Goal: Task Accomplishment & Management: Manage account settings

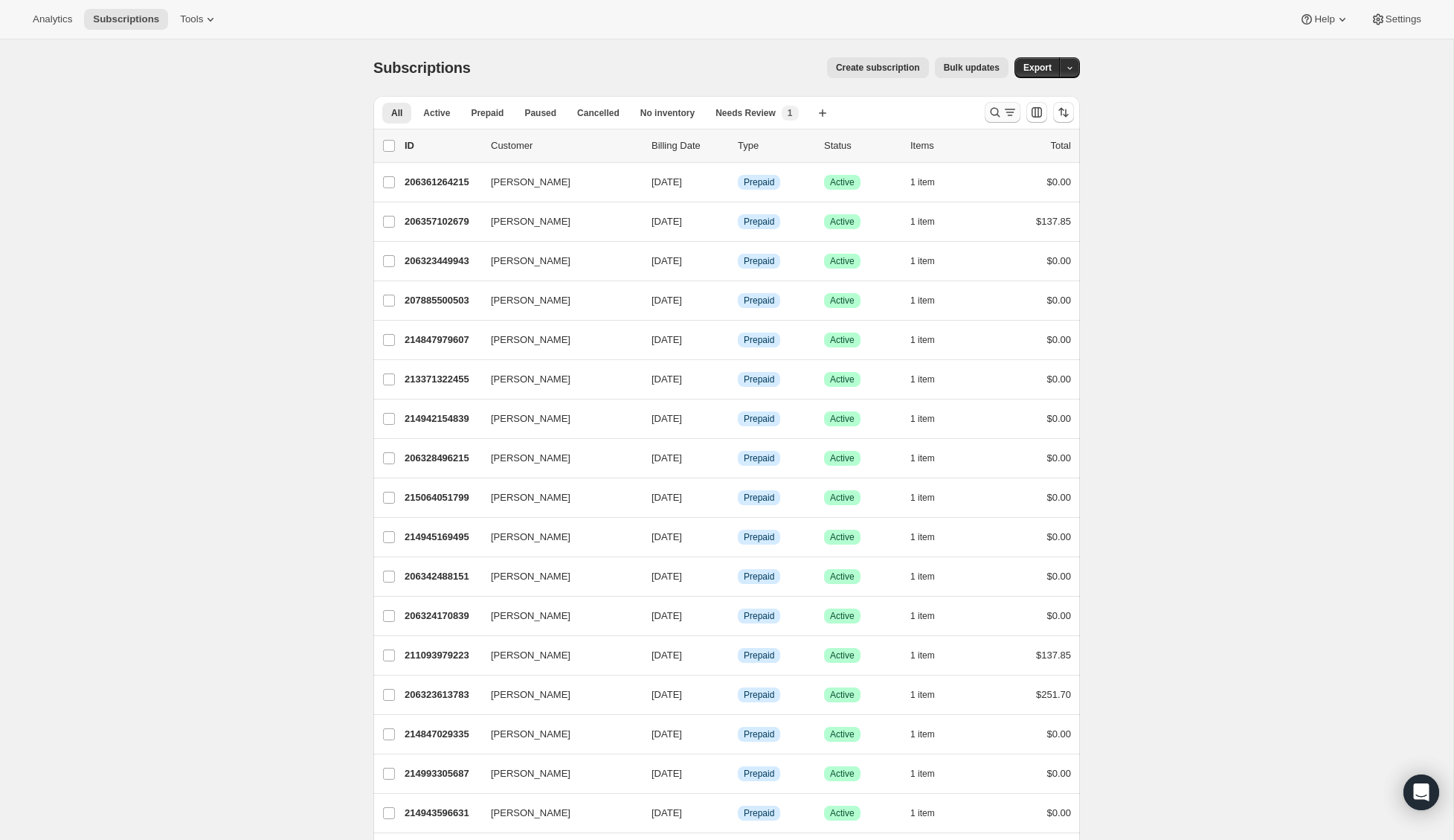
click at [999, 108] on icon "Search and filter results" at bounding box center [995, 111] width 15 height 15
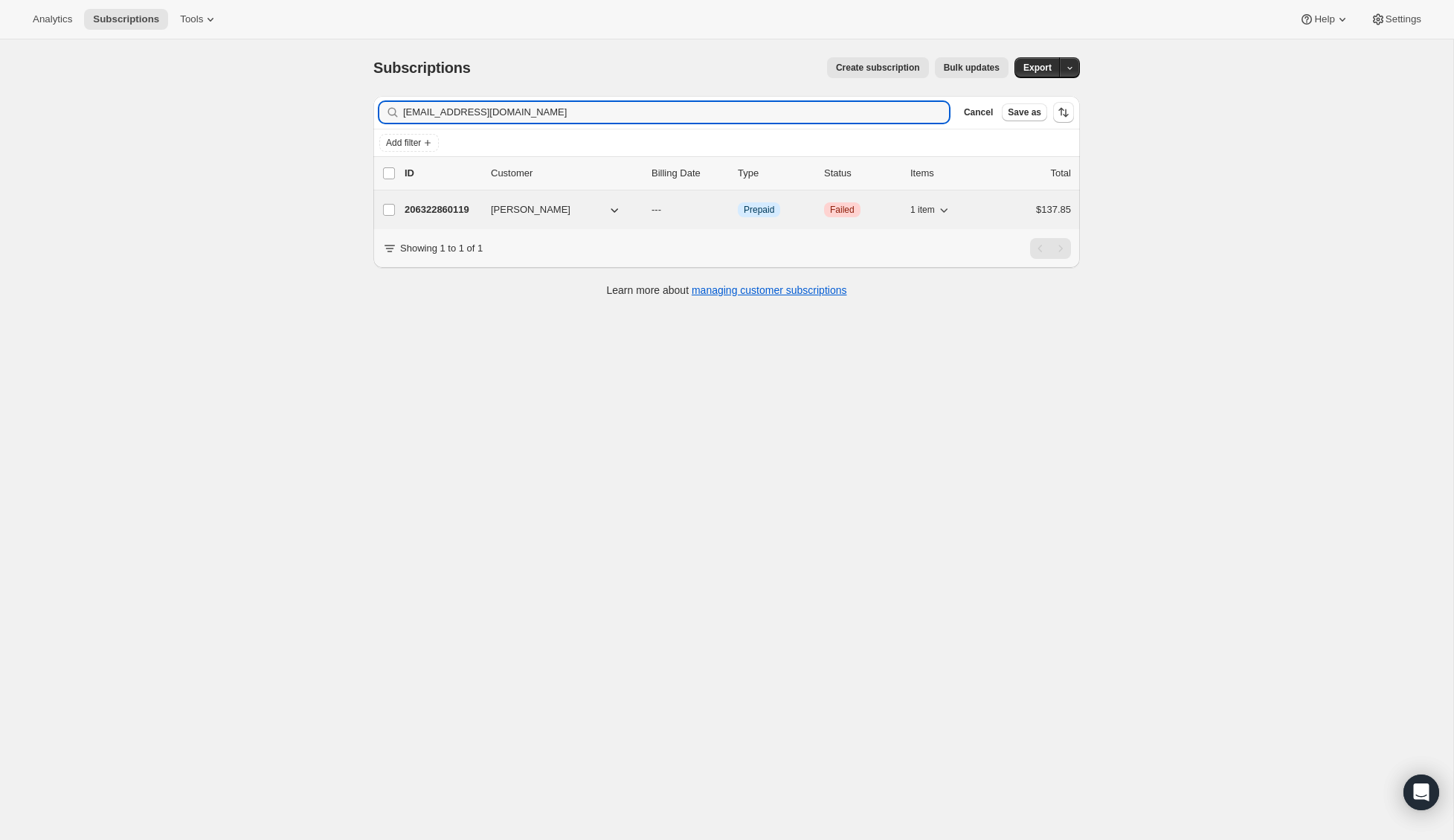
type input "[EMAIL_ADDRESS][DOMAIN_NAME]"
click at [434, 201] on div "206322860119 [PERSON_NAME] --- Info Prepaid Critical Failed 1 item $137.85" at bounding box center [738, 209] width 667 height 21
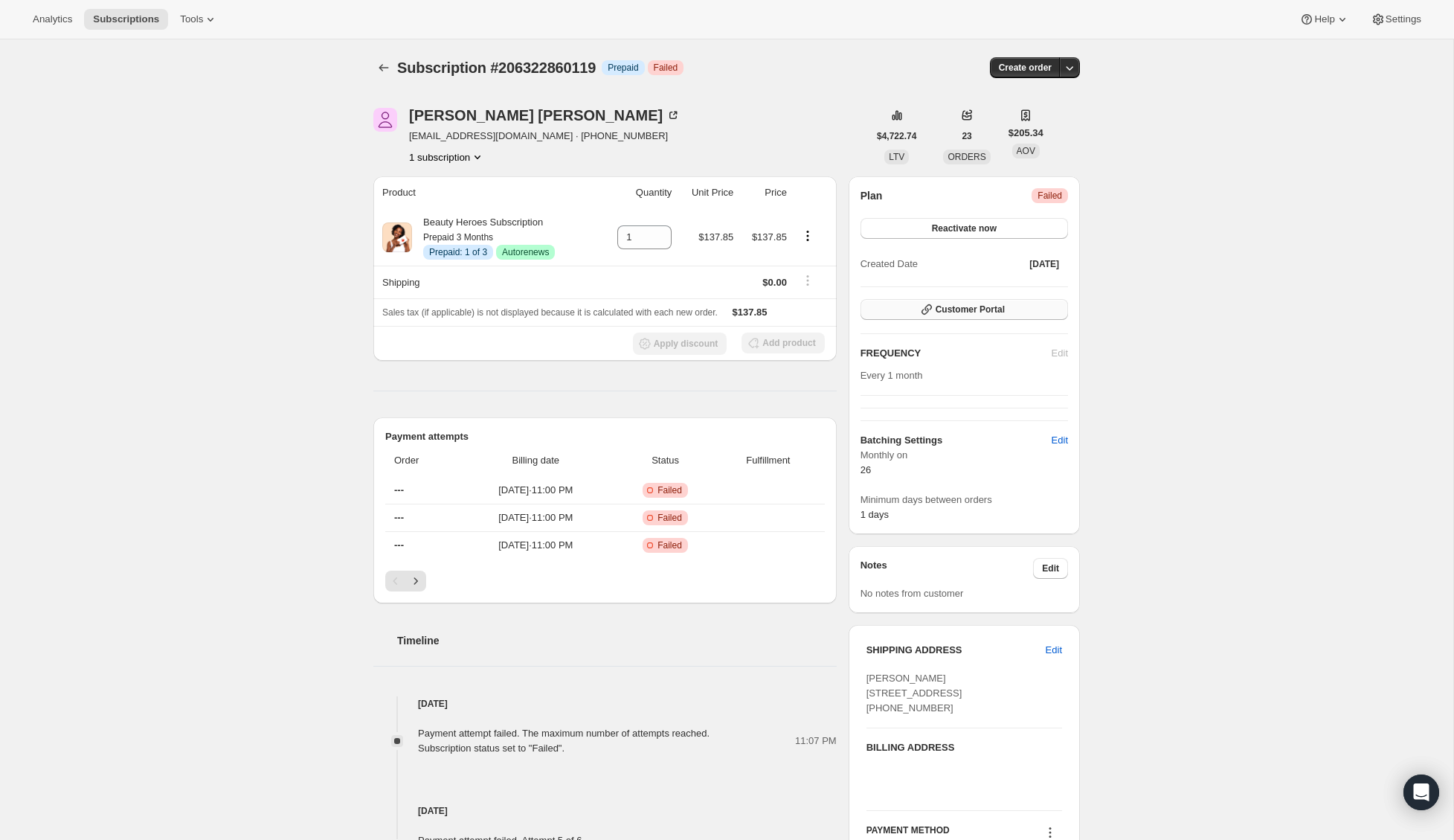
click at [994, 313] on span "Customer Portal" at bounding box center [970, 309] width 69 height 12
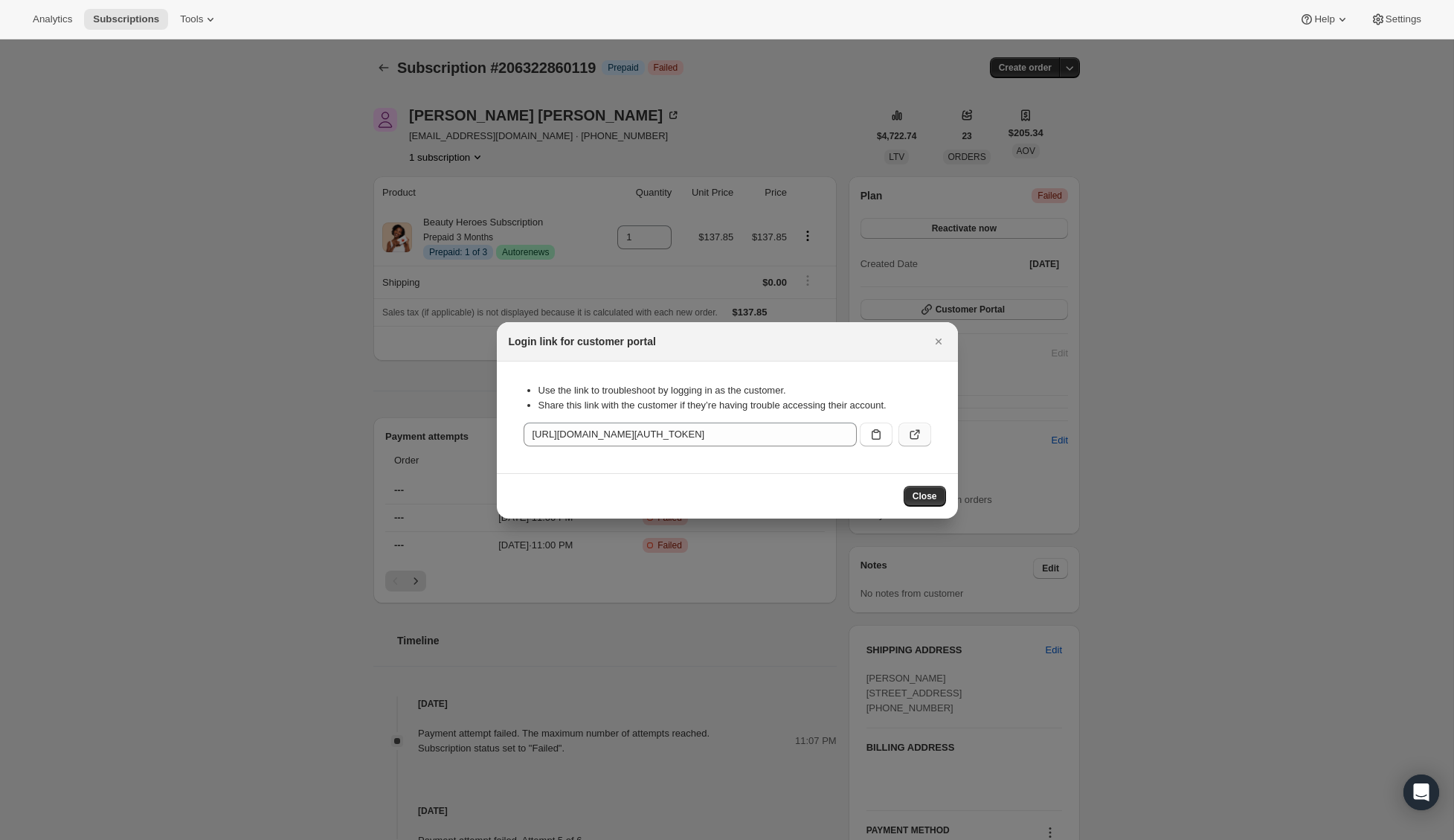
click at [906, 440] on button ":rc5:" at bounding box center [915, 434] width 33 height 24
click at [941, 341] on icon "Close" at bounding box center [938, 341] width 15 height 15
